Goal: Task Accomplishment & Management: Use online tool/utility

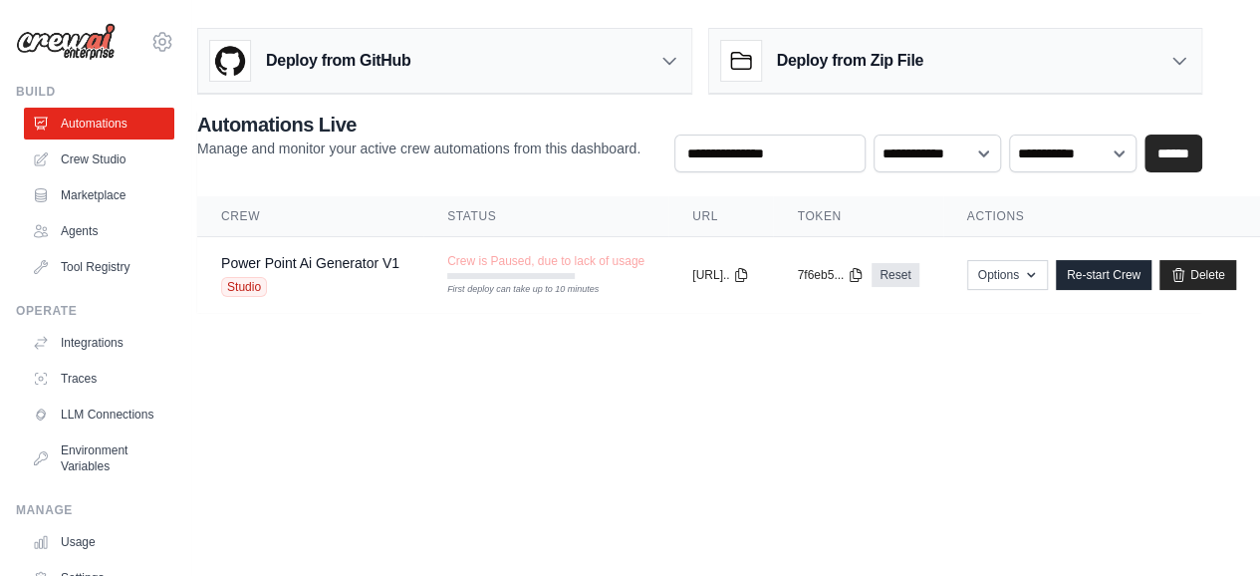
scroll to position [0, 59]
click at [1236, 279] on link "Delete" at bounding box center [1197, 275] width 77 height 30
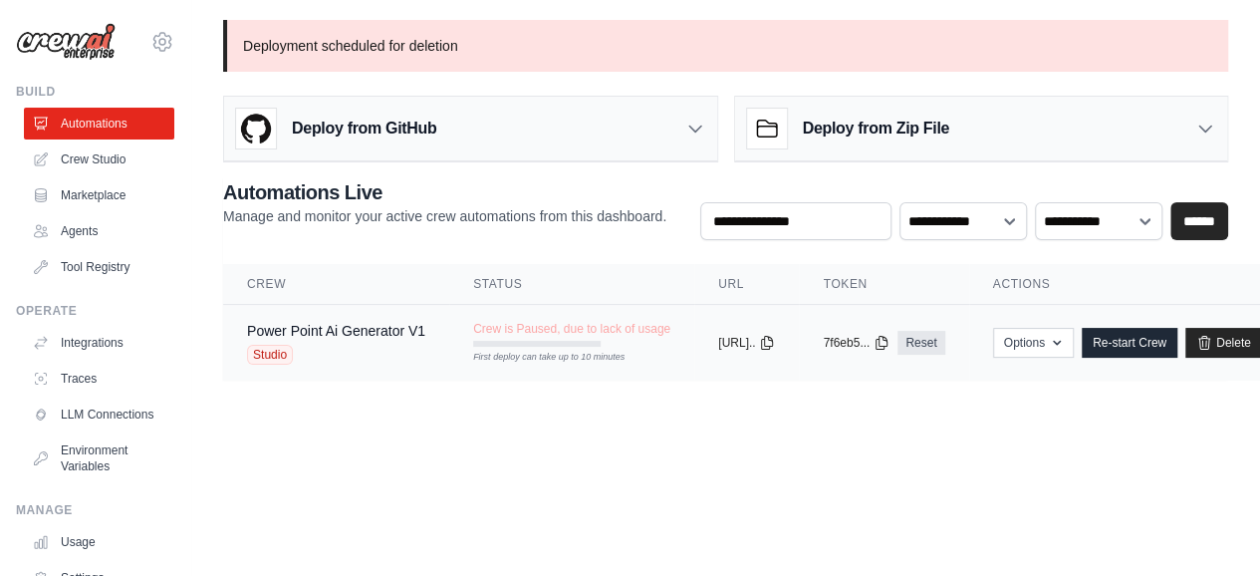
scroll to position [0, 81]
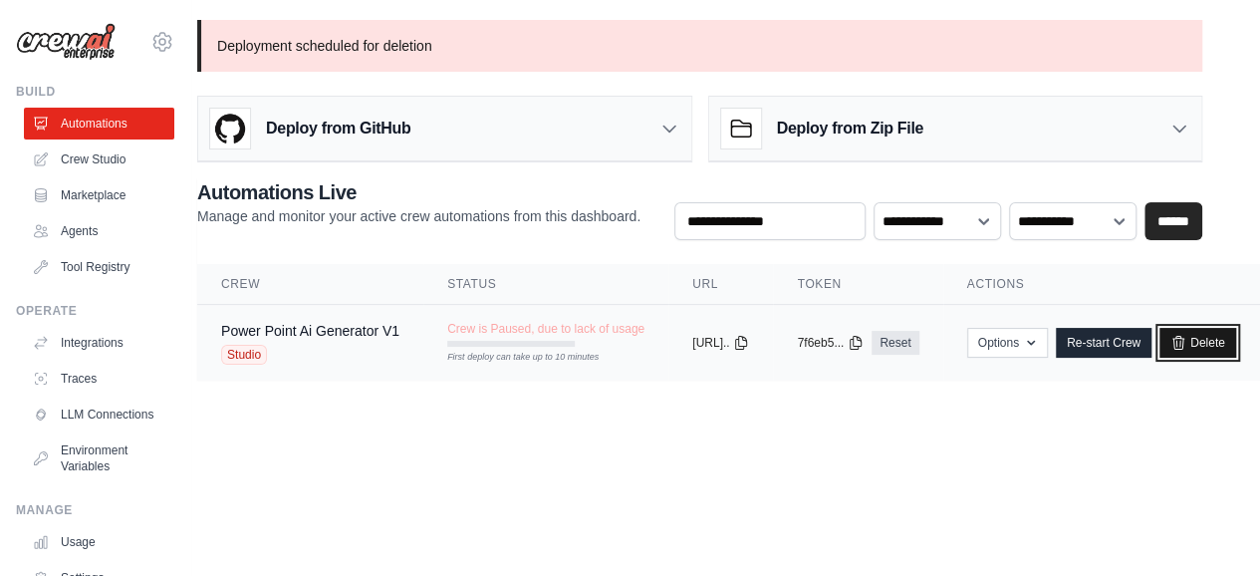
click at [1215, 350] on link "Delete" at bounding box center [1197, 343] width 77 height 30
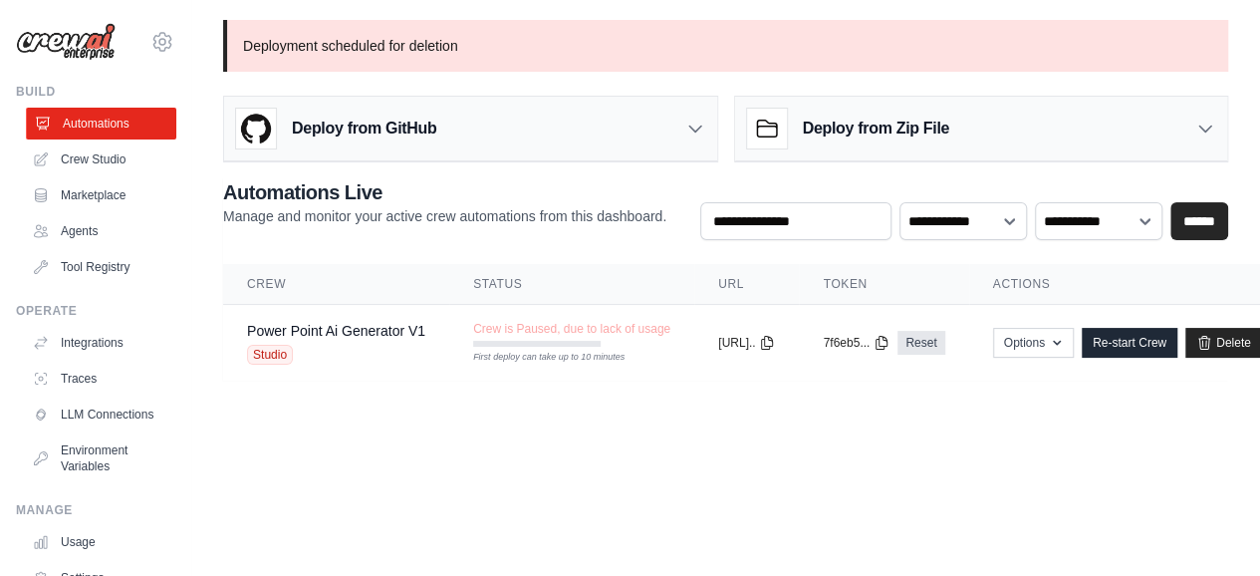
click at [80, 123] on link "Automations" at bounding box center [101, 124] width 150 height 32
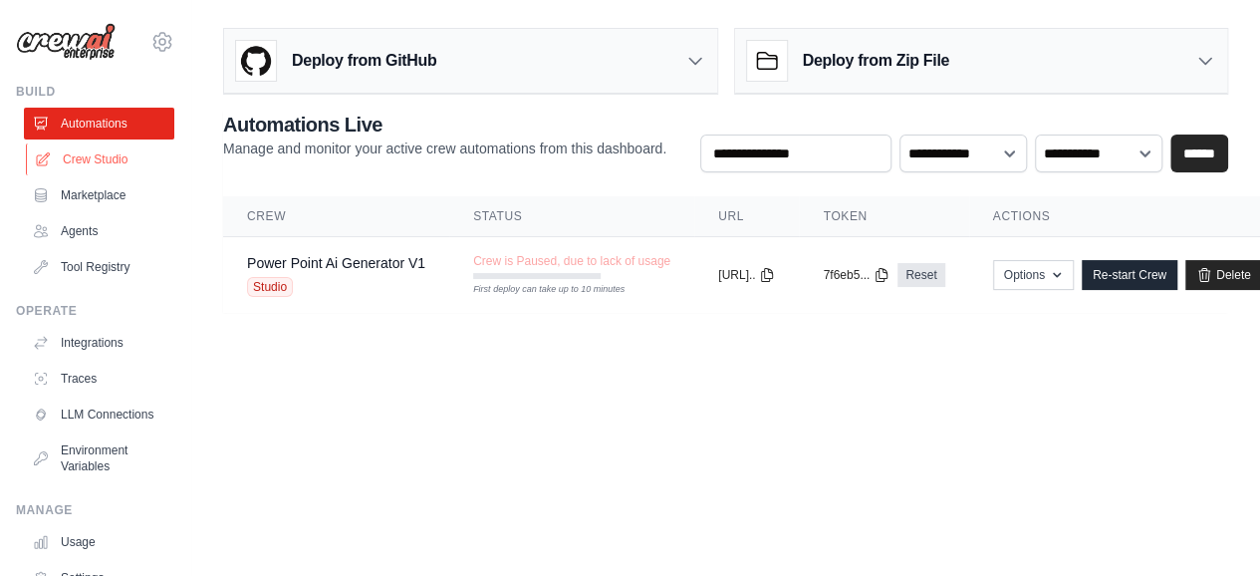
click at [93, 153] on link "Crew Studio" at bounding box center [101, 159] width 150 height 32
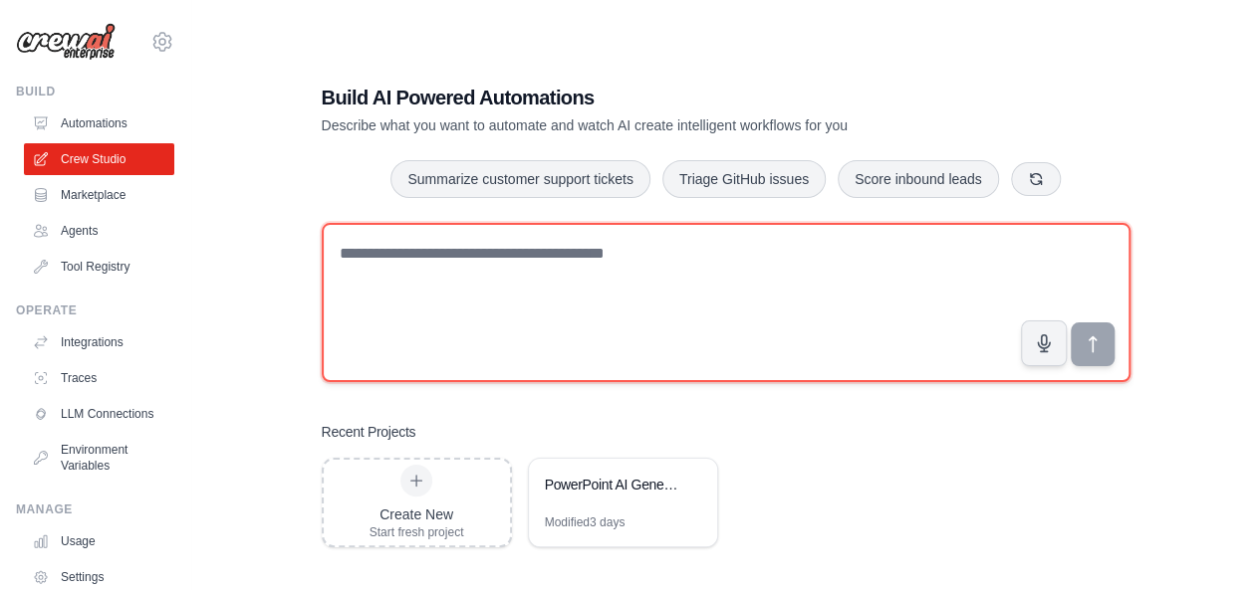
click at [672, 298] on textarea at bounding box center [726, 302] width 809 height 159
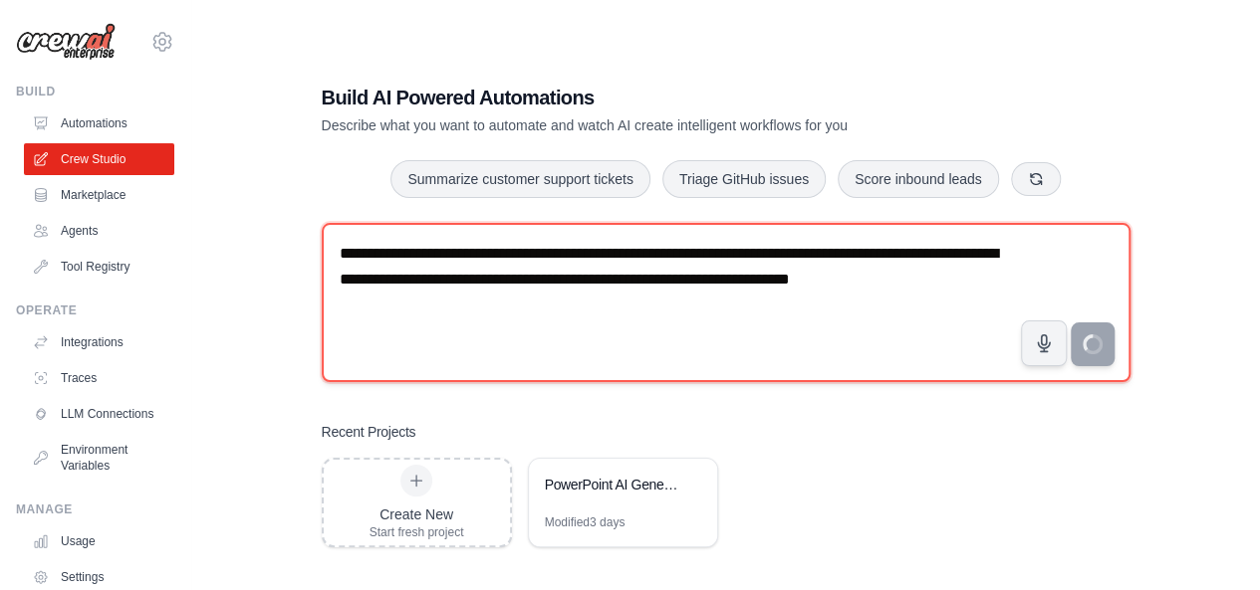
type textarea "**********"
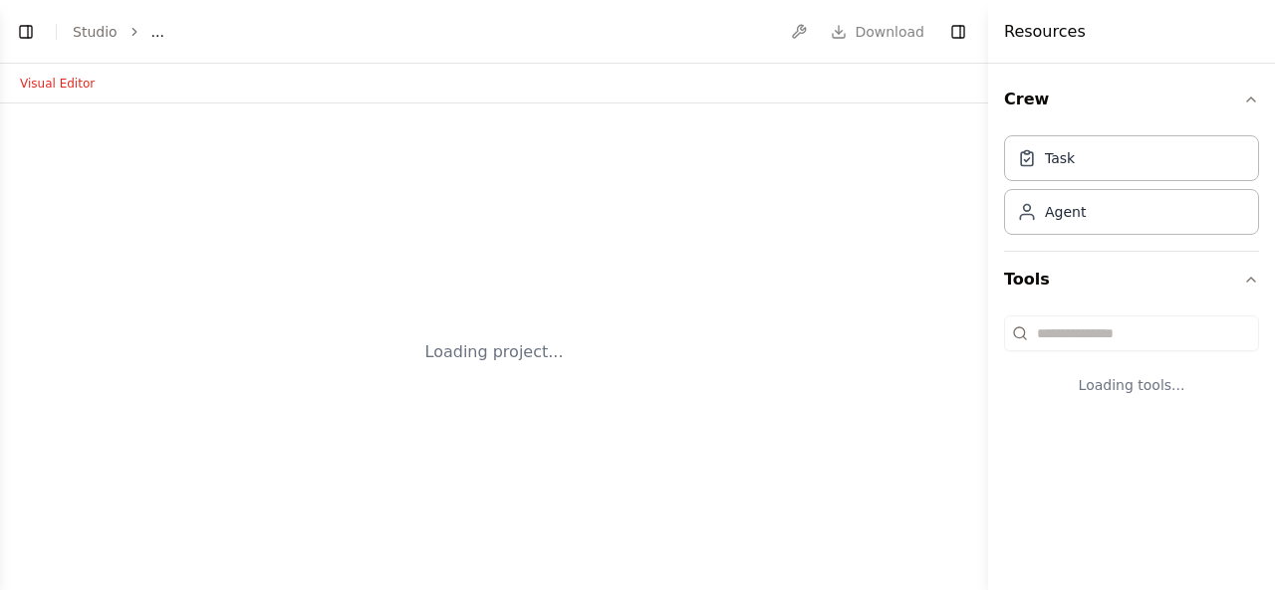
select select "****"
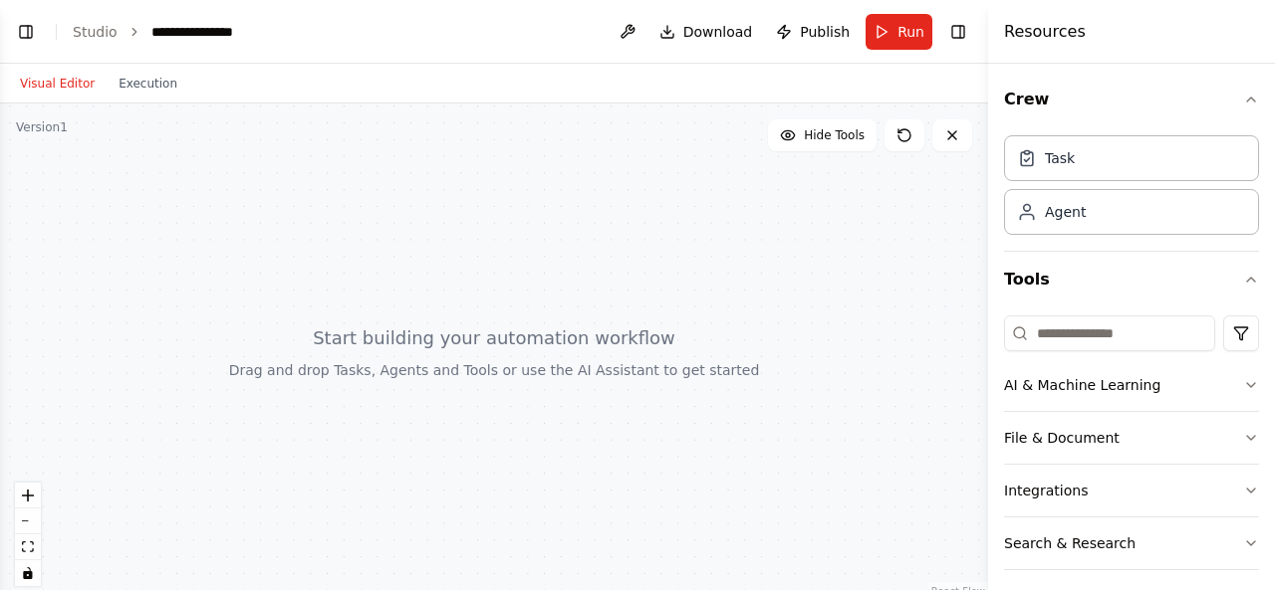
scroll to position [351, 0]
click at [28, 33] on button "Toggle Left Sidebar" at bounding box center [26, 32] width 28 height 28
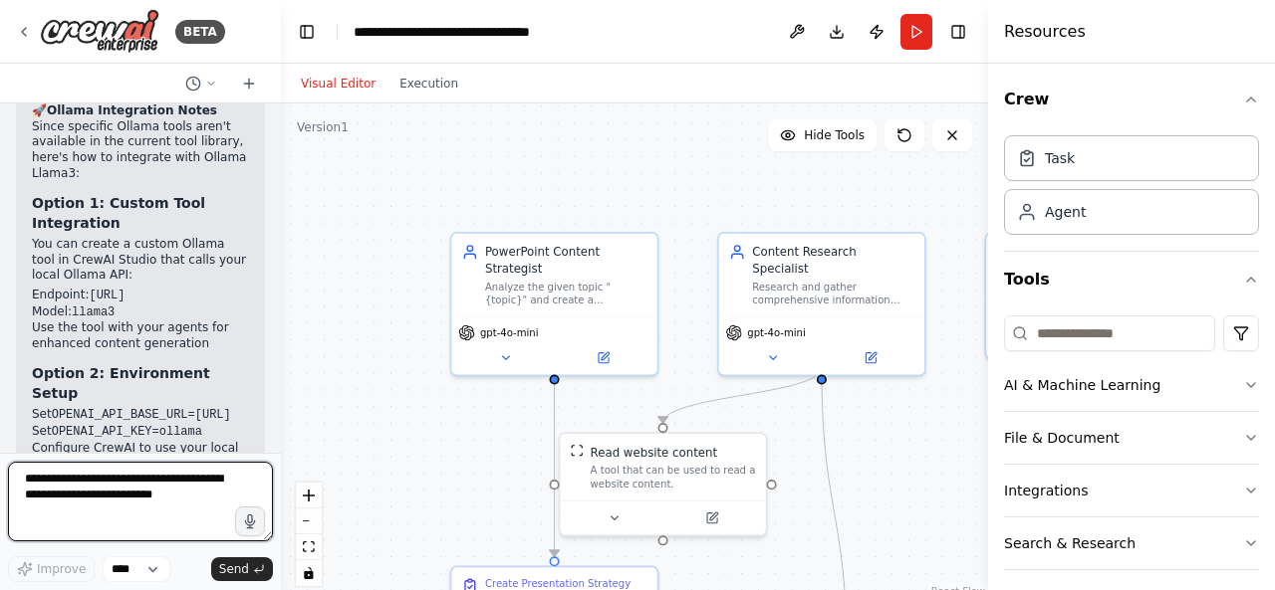
scroll to position [2677, 0]
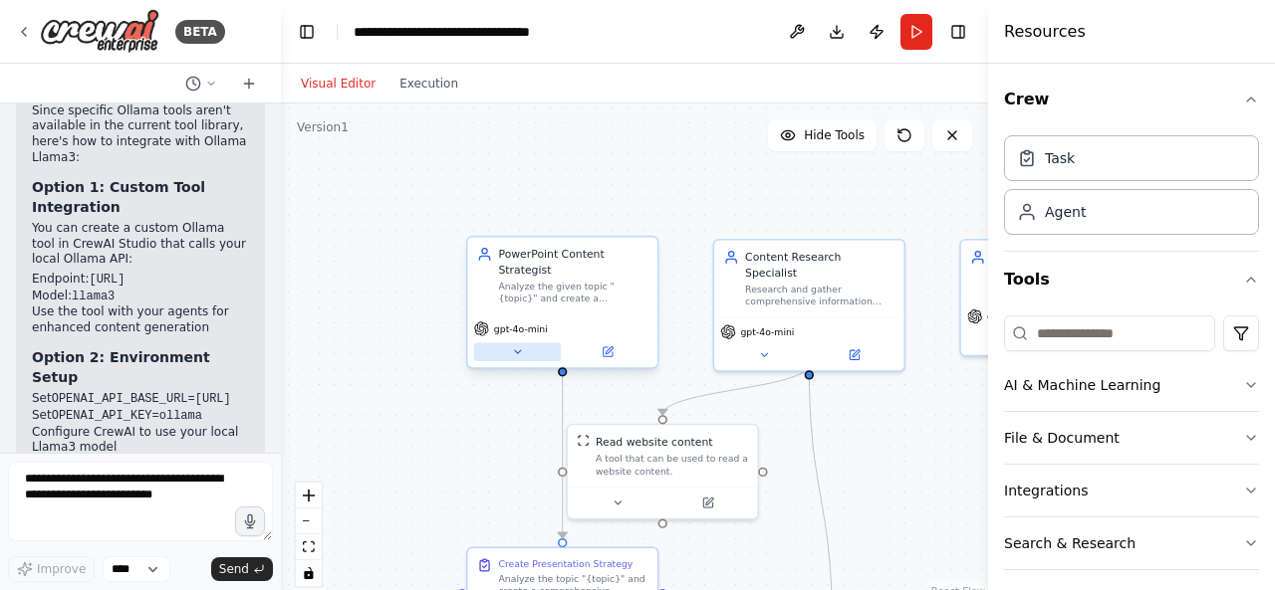
click at [520, 346] on icon at bounding box center [517, 352] width 12 height 12
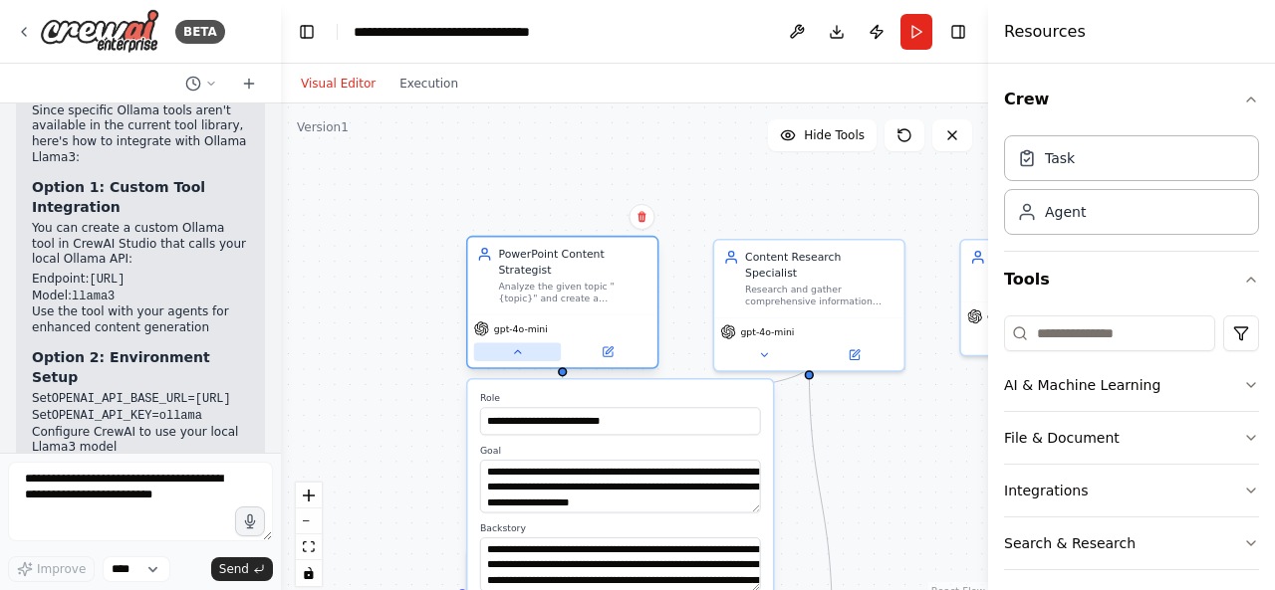
click at [524, 343] on button at bounding box center [517, 352] width 87 height 19
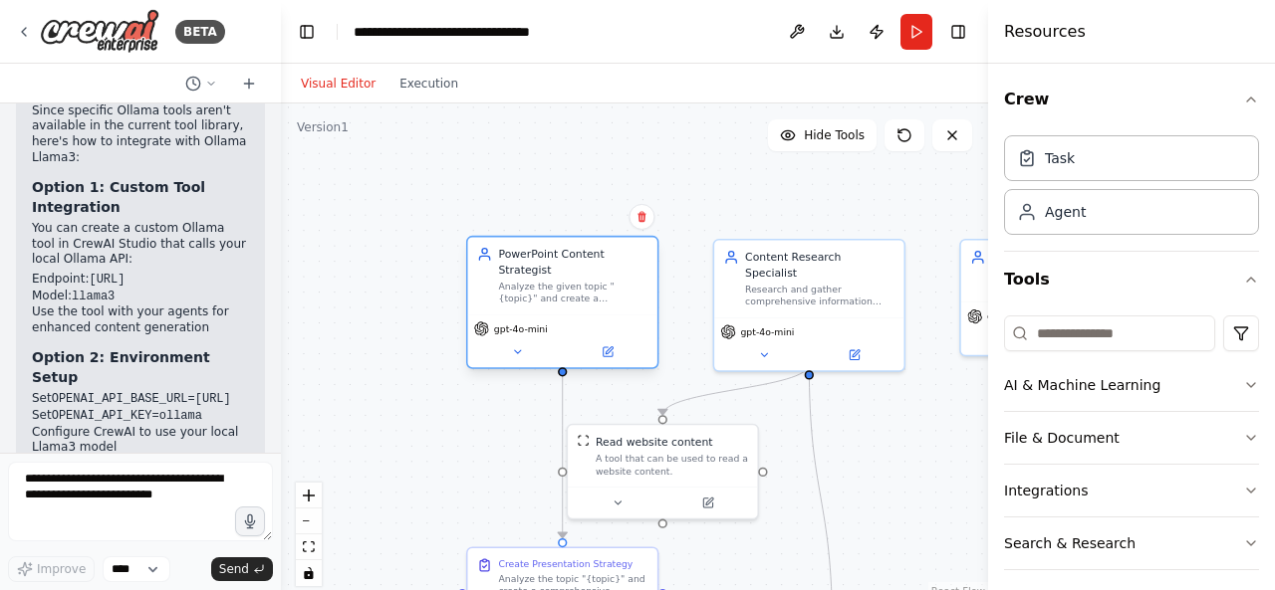
click at [530, 323] on span "gpt-4o-mini" at bounding box center [521, 329] width 54 height 12
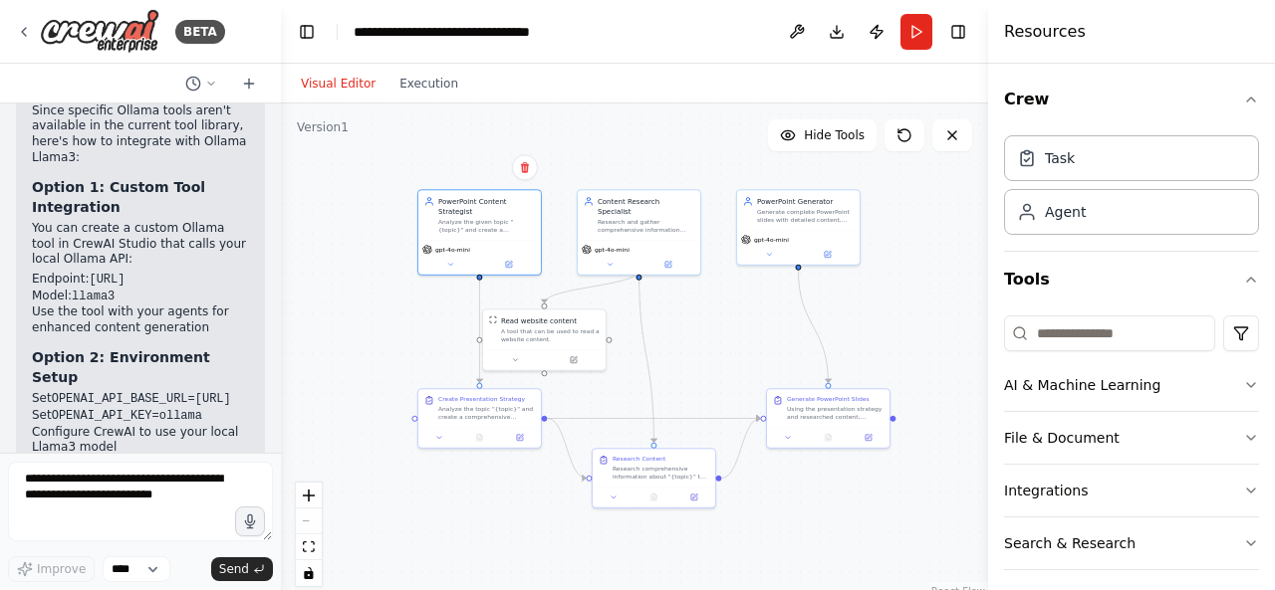
drag, startPoint x: 865, startPoint y: 474, endPoint x: 714, endPoint y: 361, distance: 188.6
click at [714, 361] on div ".deletable-edge-delete-btn { width: 20px; height: 20px; border: 0px solid #ffff…" at bounding box center [634, 353] width 707 height 498
drag, startPoint x: 522, startPoint y: 342, endPoint x: 538, endPoint y: 339, distance: 16.2
click at [538, 339] on div "A tool that can be used to read a website content." at bounding box center [565, 334] width 99 height 16
click at [512, 259] on icon at bounding box center [509, 263] width 8 height 8
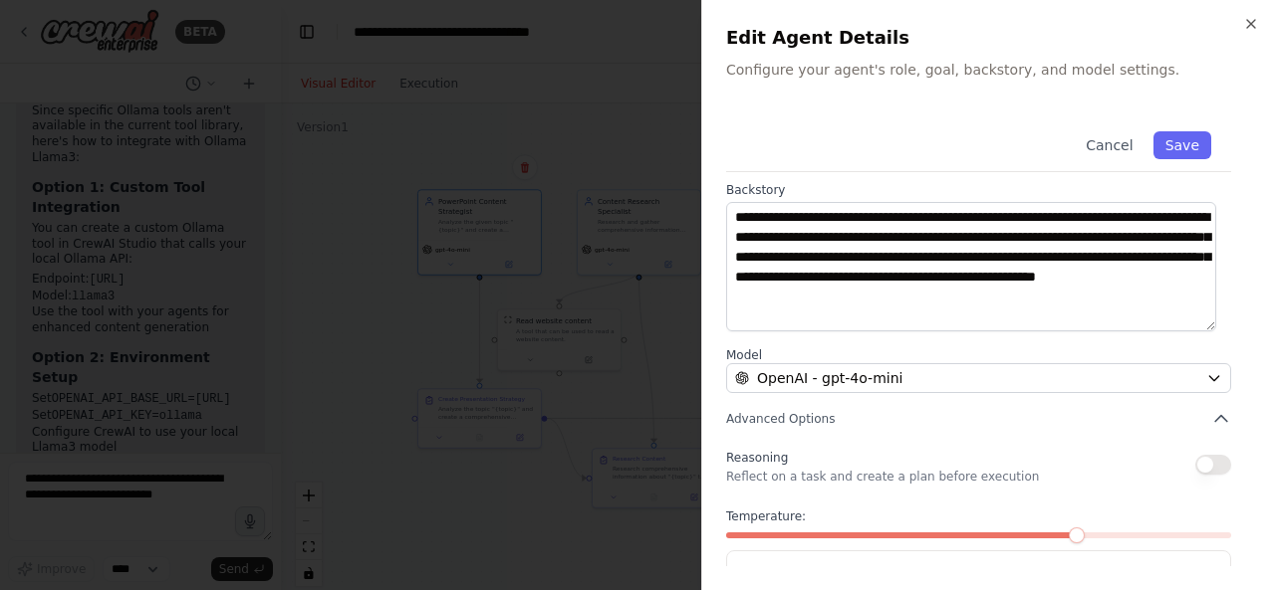
scroll to position [309, 0]
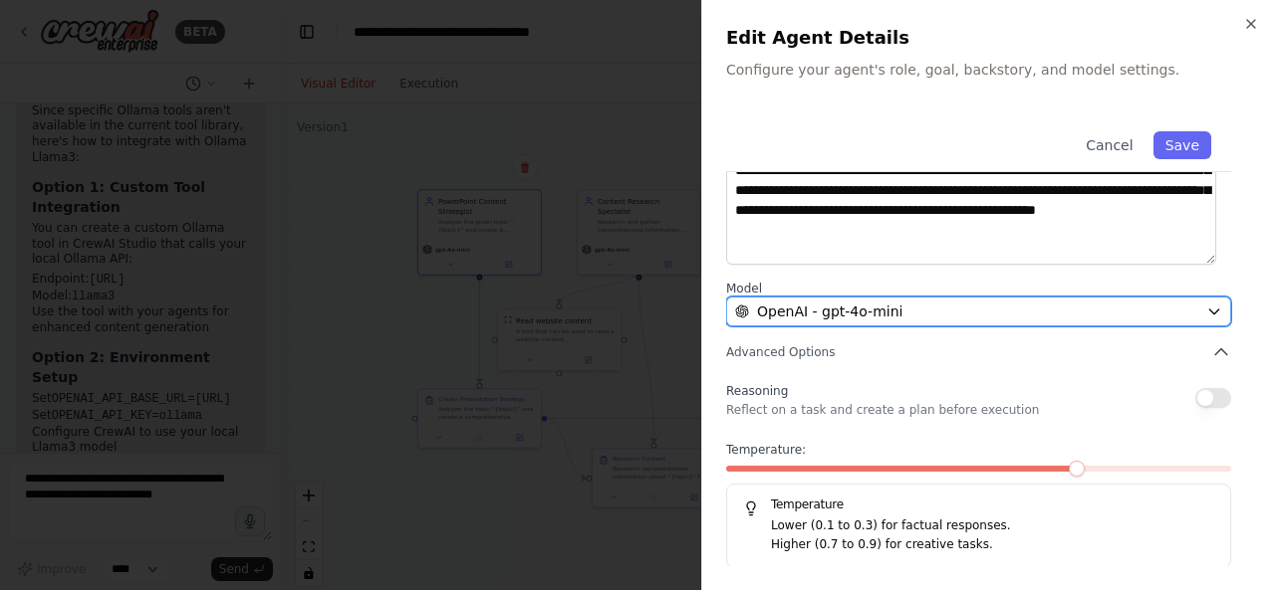
click at [1052, 325] on button "OpenAI - gpt-4o-mini" at bounding box center [978, 312] width 505 height 30
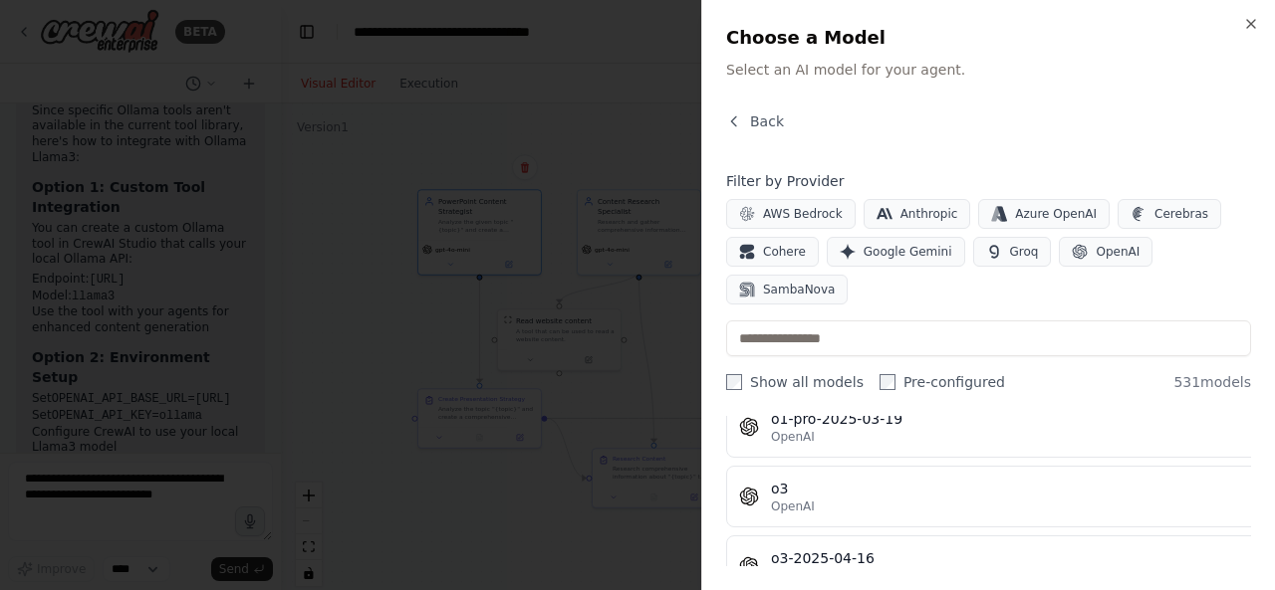
scroll to position [34517, 0]
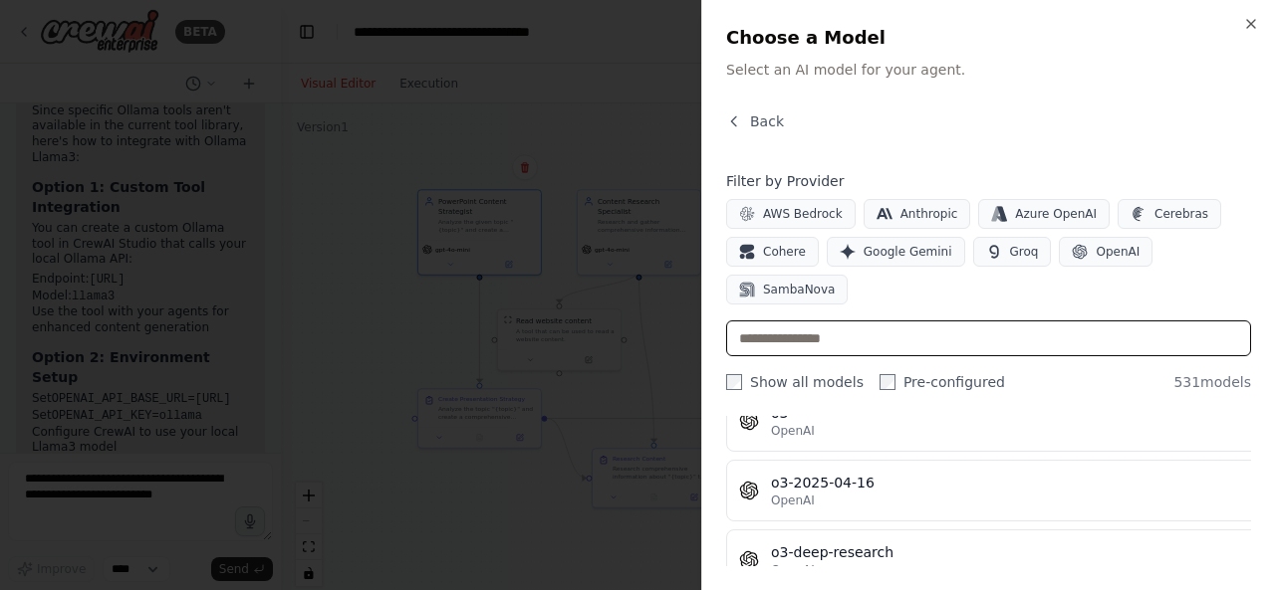
click at [871, 321] on input "text" at bounding box center [988, 339] width 525 height 36
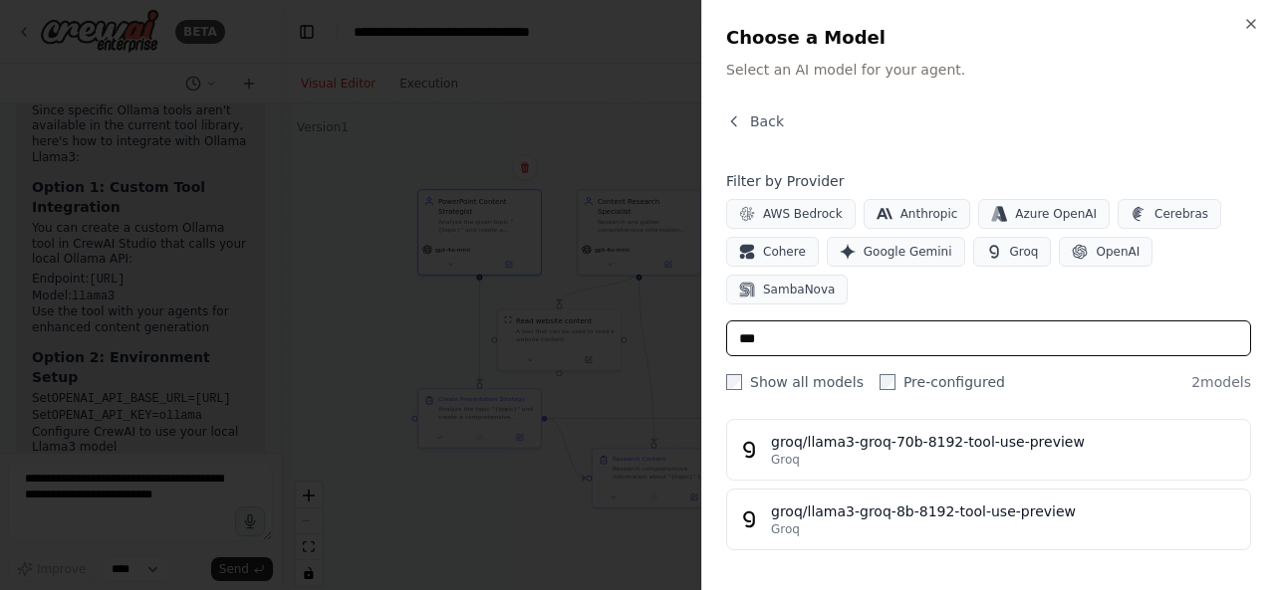
scroll to position [0, 0]
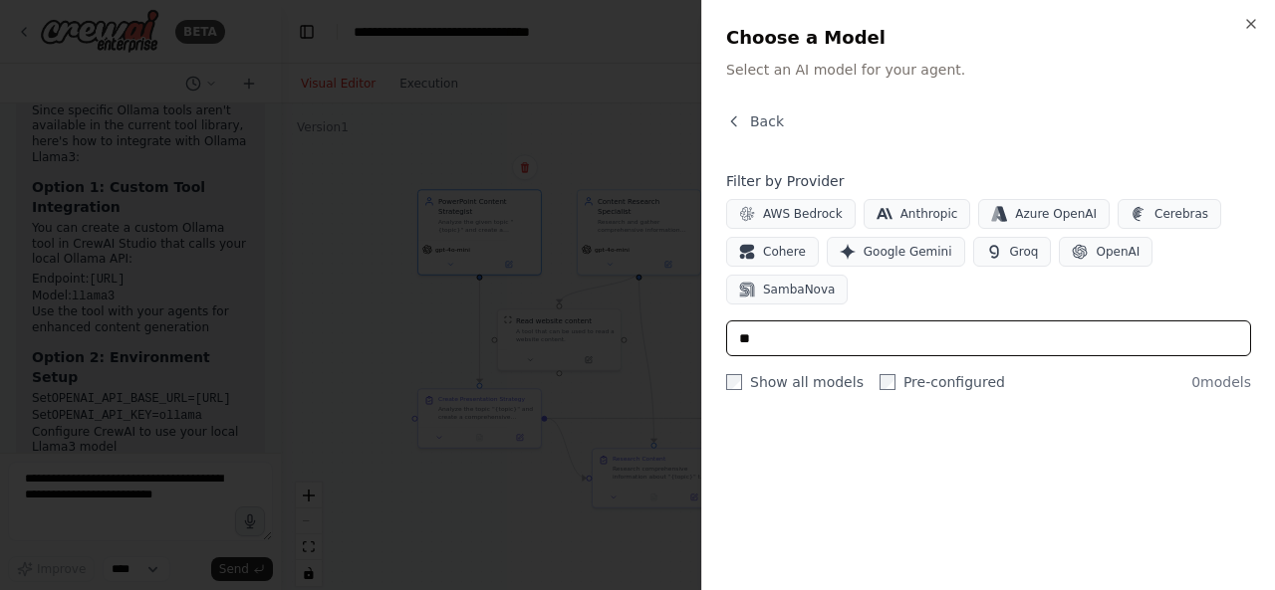
type input "*"
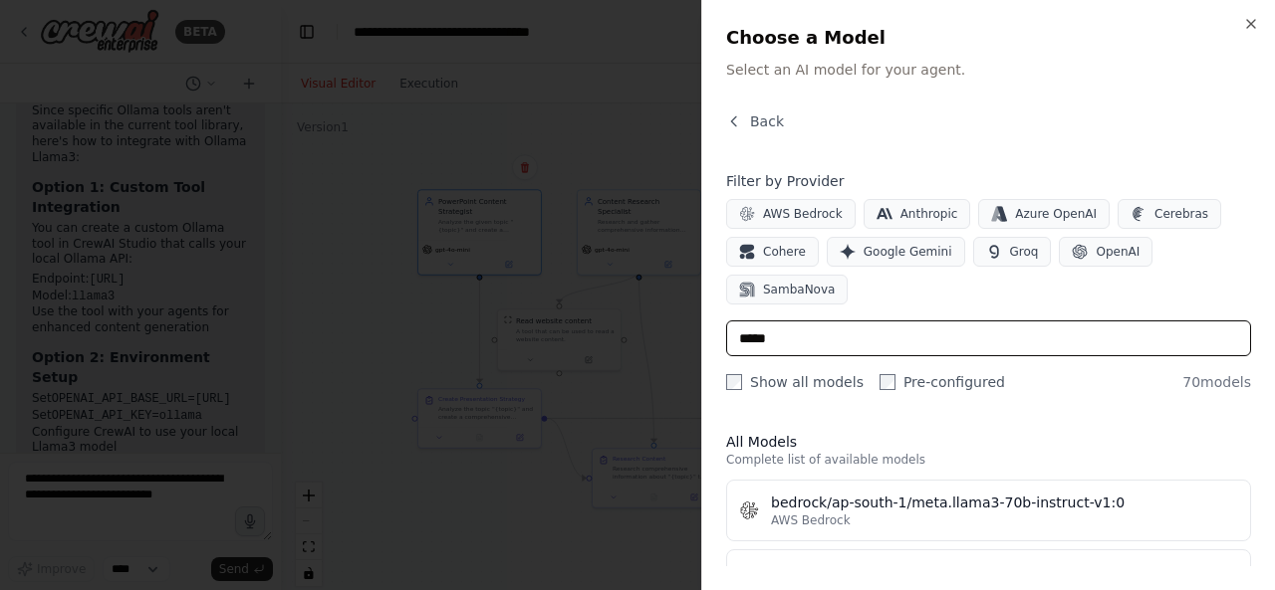
type input "*****"
click at [808, 321] on input "*****" at bounding box center [988, 339] width 525 height 36
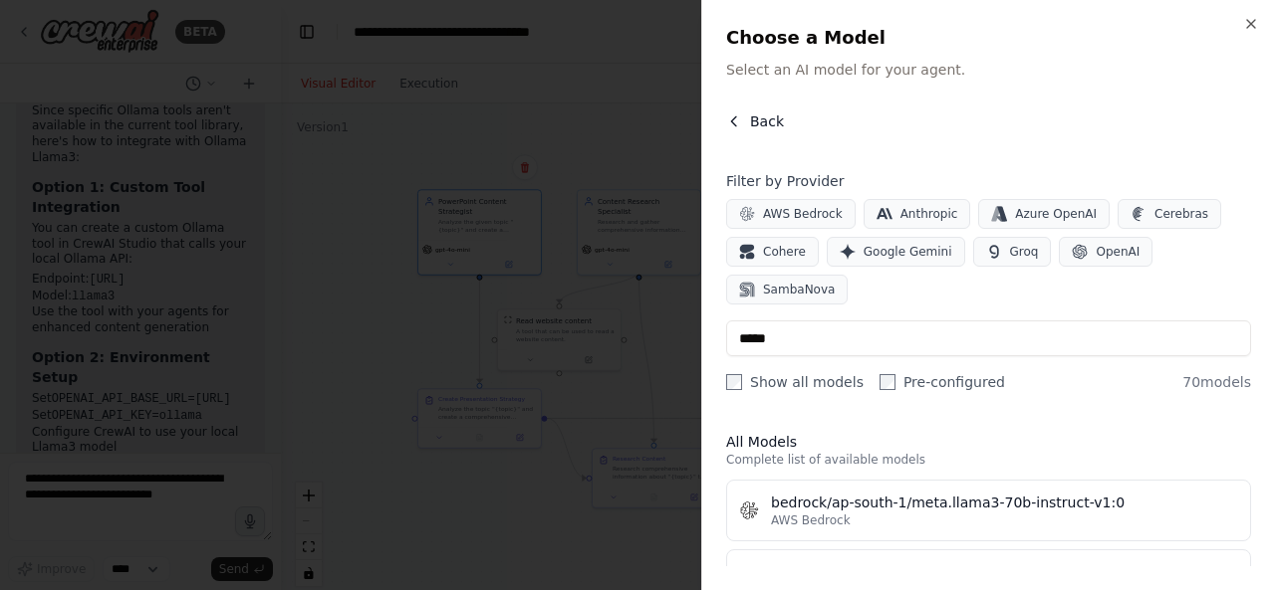
click at [750, 123] on span "Back" at bounding box center [767, 122] width 34 height 20
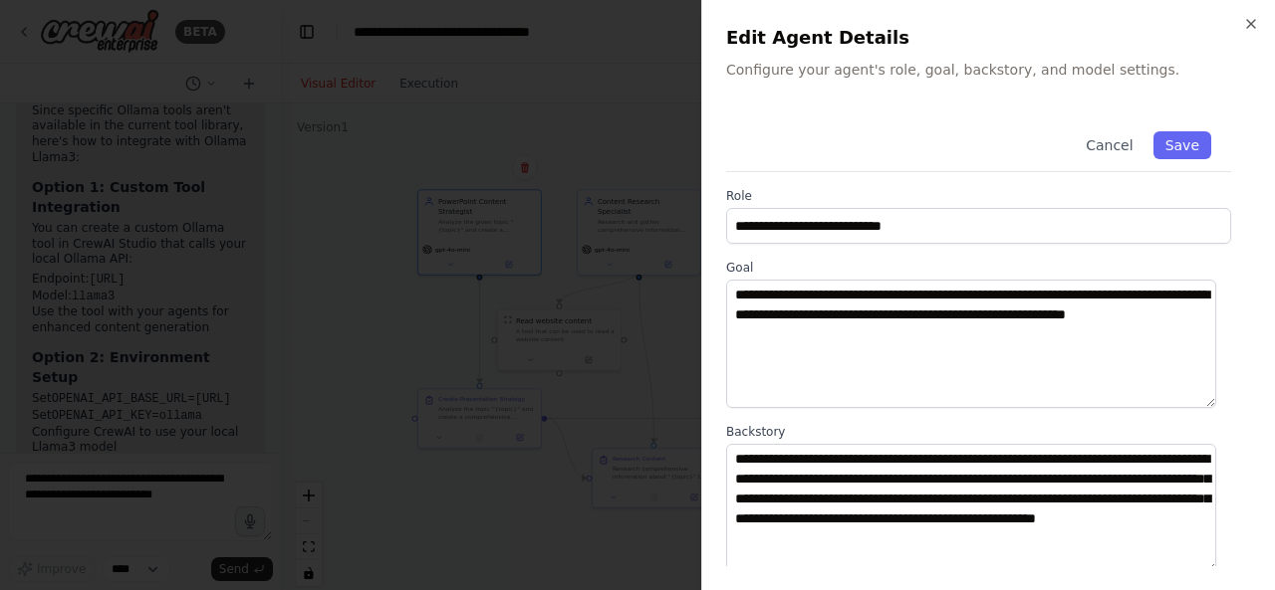
scroll to position [281, 0]
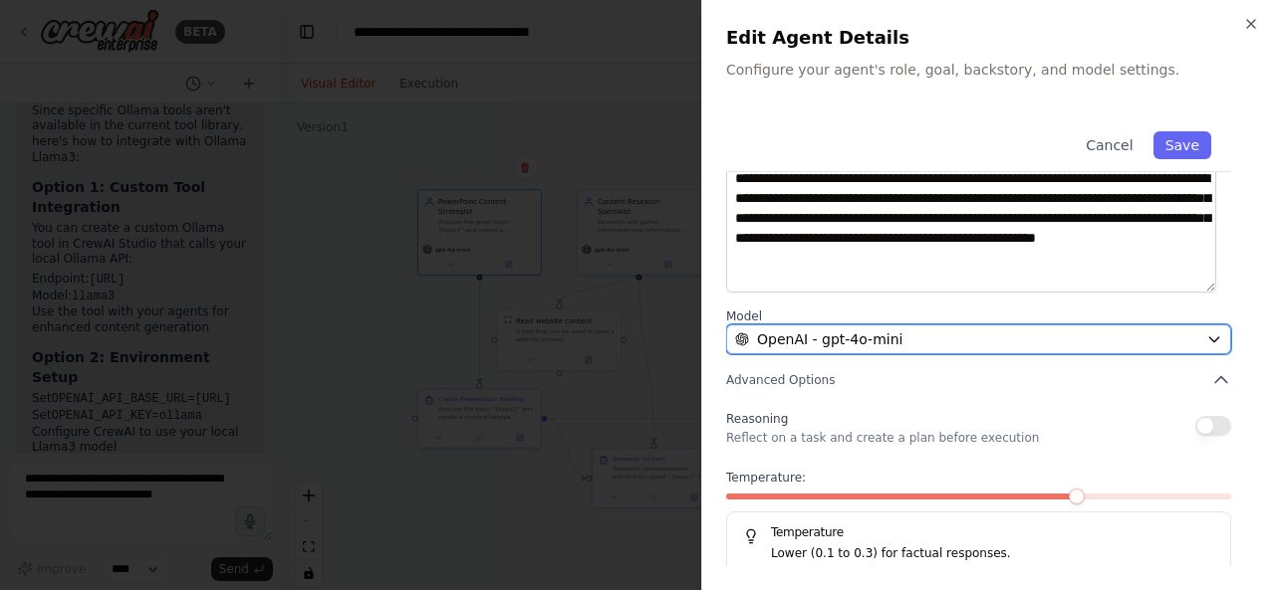
click at [886, 338] on span "OpenAI - gpt-4o-mini" at bounding box center [829, 340] width 145 height 20
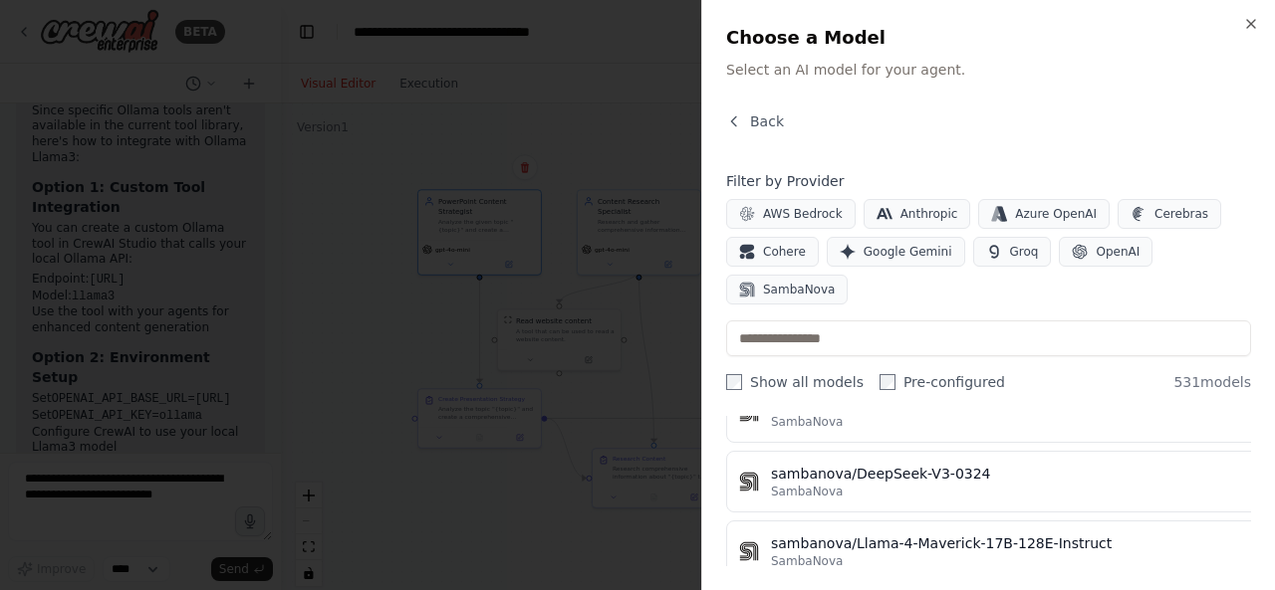
scroll to position [36620, 0]
click at [1247, 24] on icon "button" at bounding box center [1251, 24] width 16 height 16
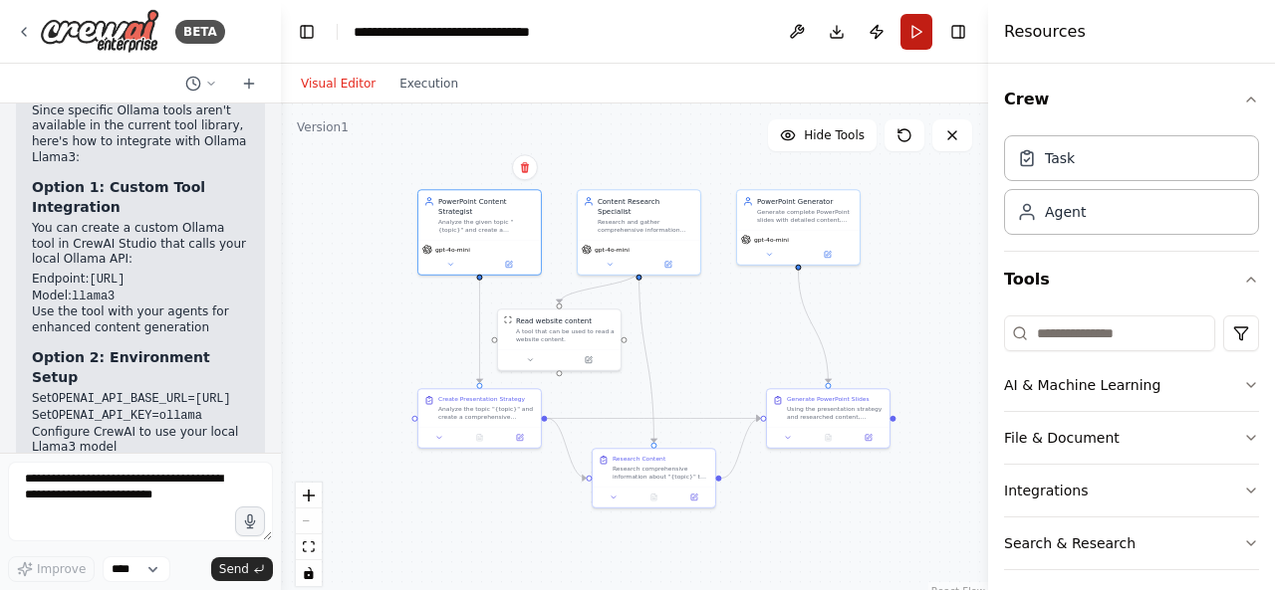
click at [913, 35] on button "Run" at bounding box center [916, 32] width 32 height 36
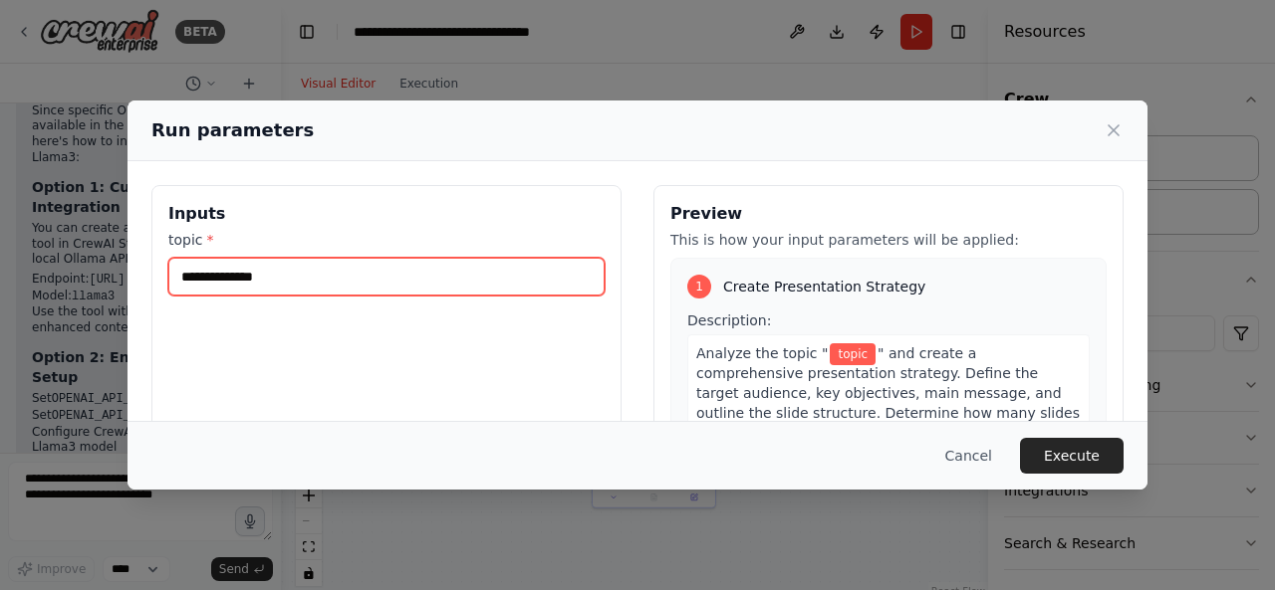
click at [257, 272] on input "topic *" at bounding box center [386, 277] width 436 height 38
type input "*"
type input "**********"
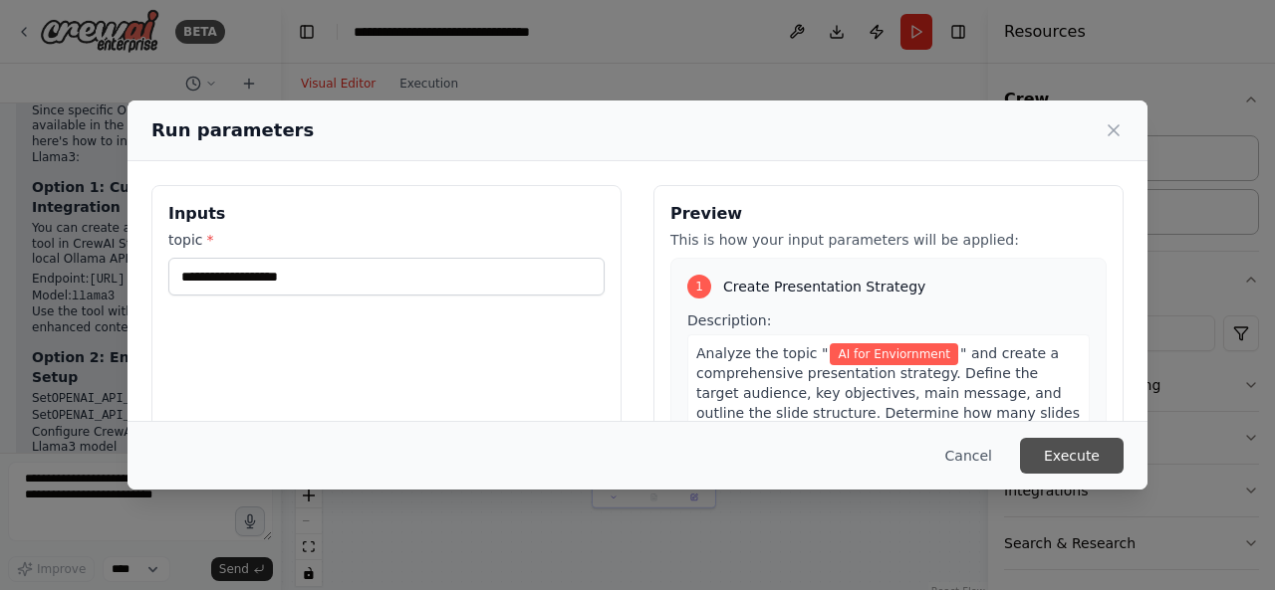
click at [1085, 457] on button "Execute" at bounding box center [1072, 456] width 104 height 36
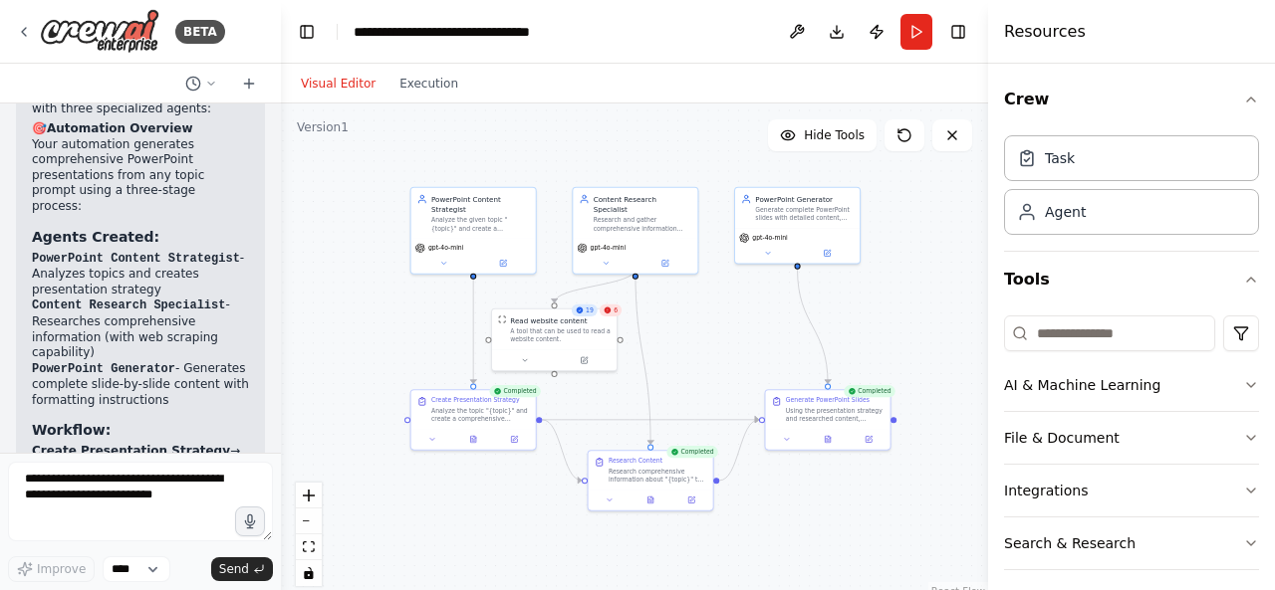
scroll to position [2677, 0]
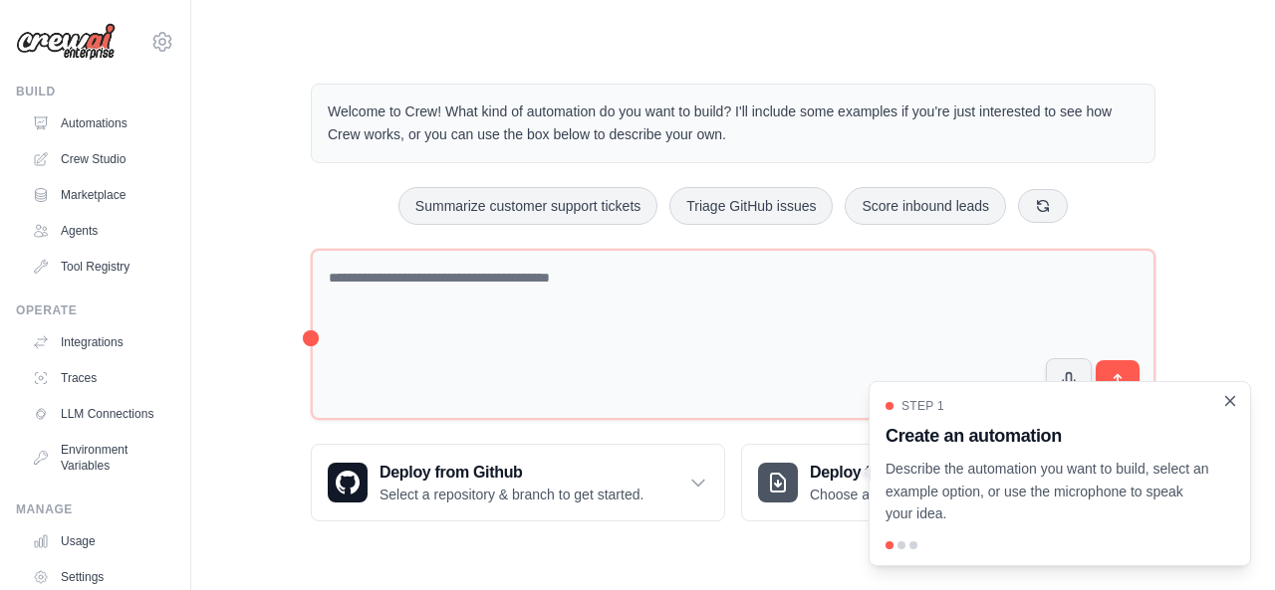
click at [1227, 401] on icon "Close walkthrough" at bounding box center [1230, 401] width 18 height 18
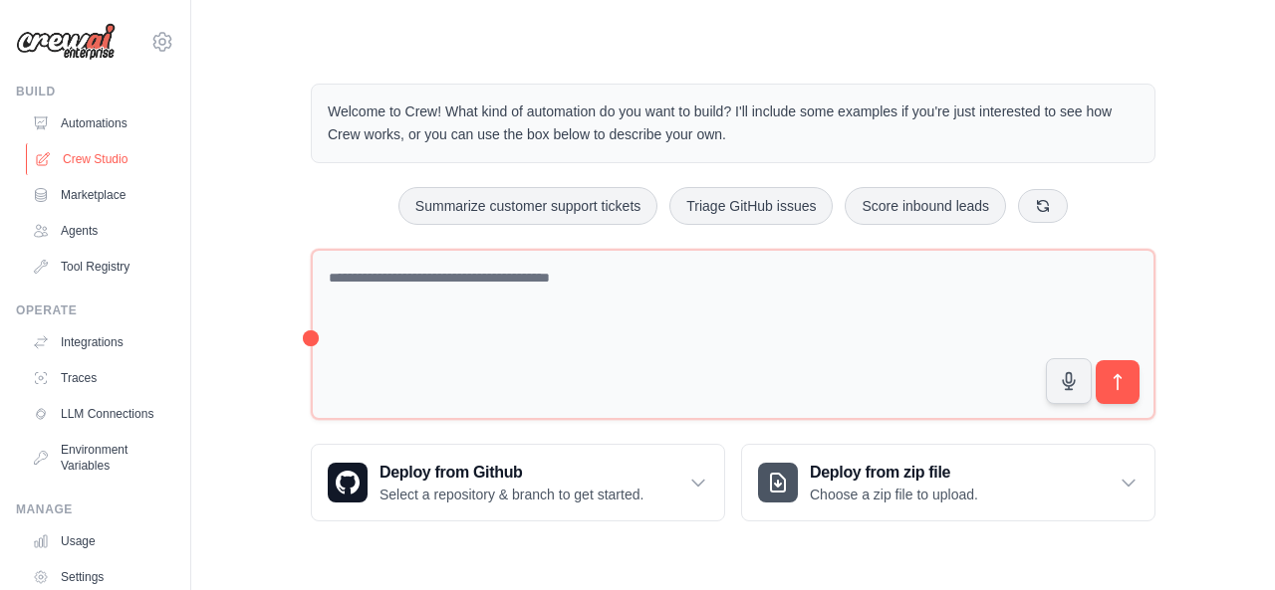
click at [83, 153] on link "Crew Studio" at bounding box center [101, 159] width 150 height 32
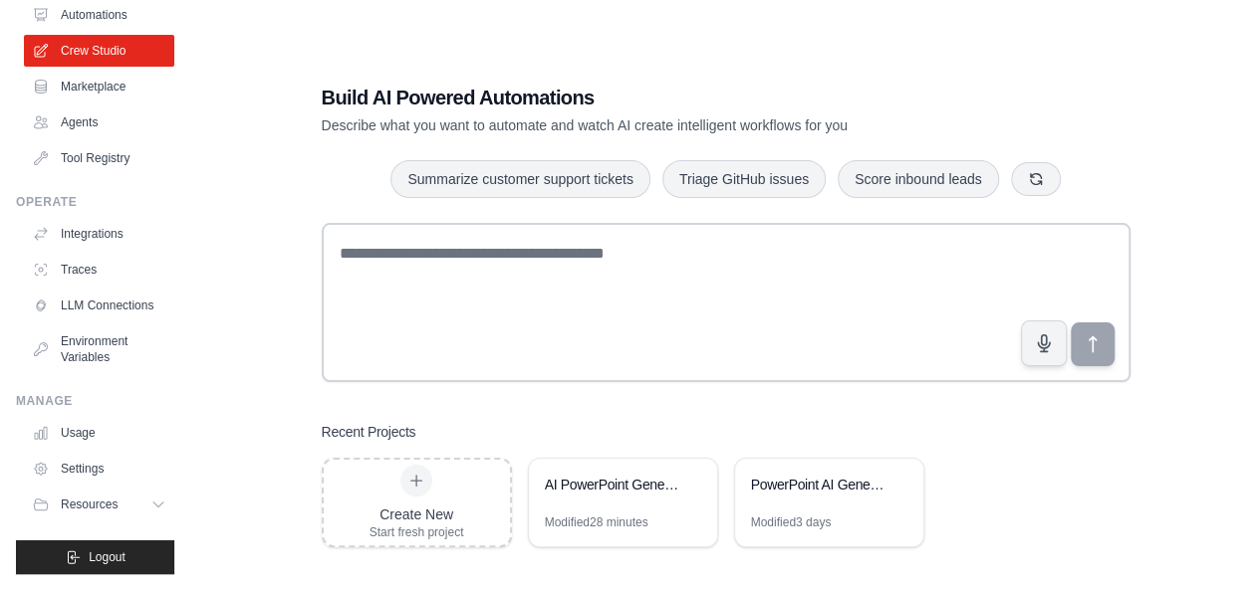
scroll to position [121, 0]
click at [136, 508] on button "Resources" at bounding box center [101, 505] width 150 height 32
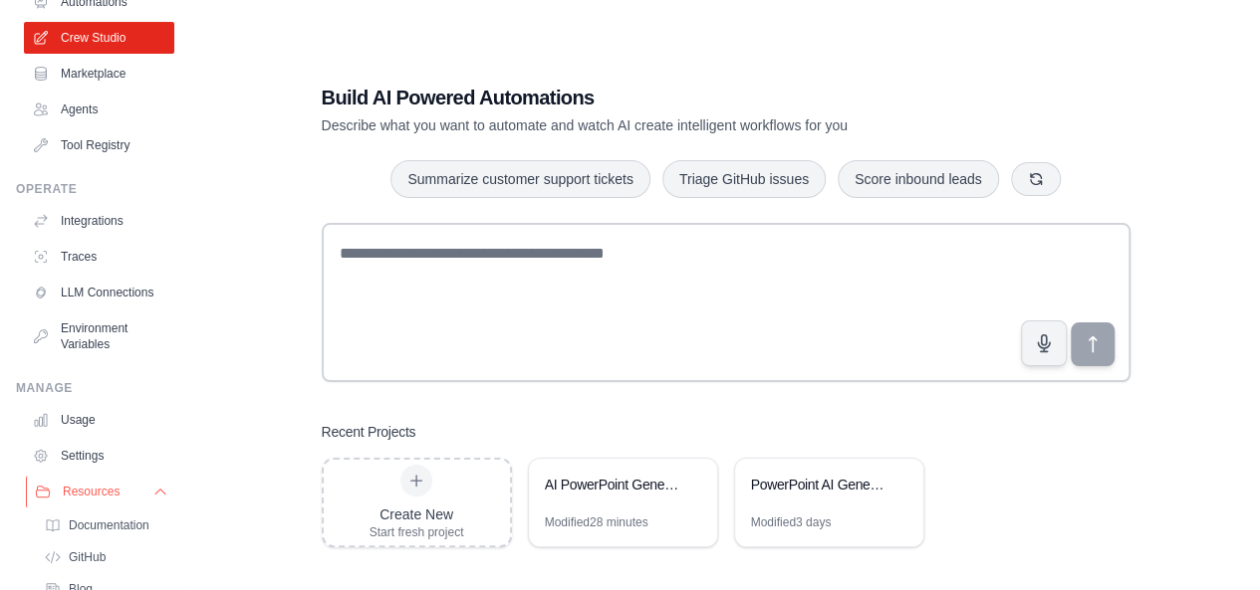
scroll to position [251, 0]
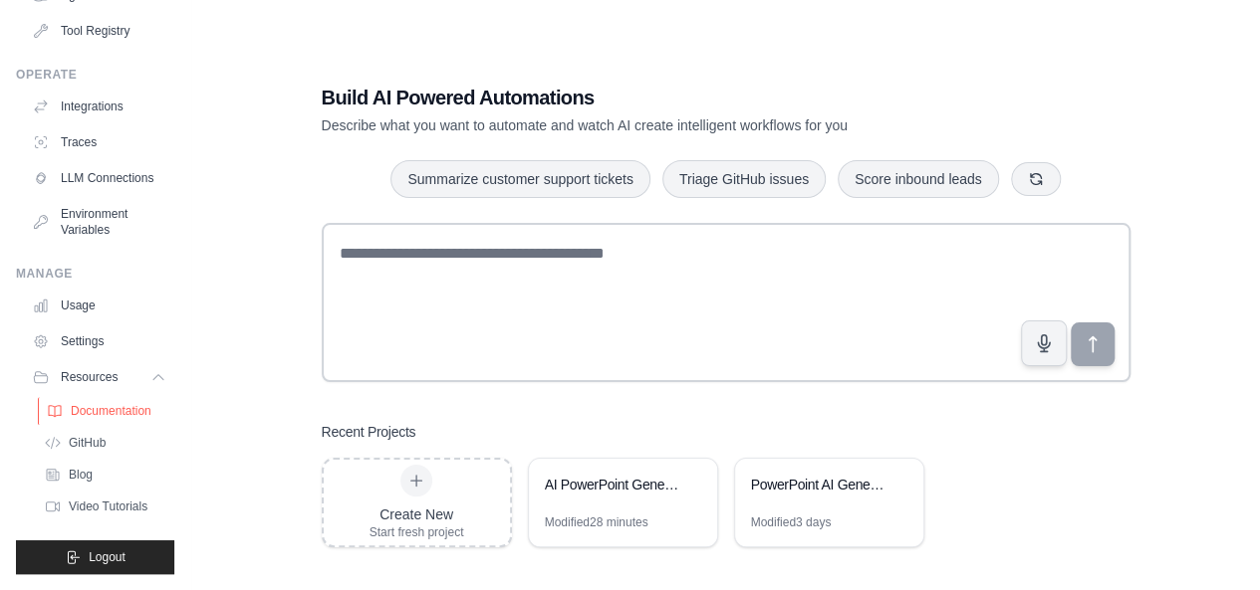
click at [87, 408] on span "Documentation" at bounding box center [111, 411] width 81 height 16
